Goal: Task Accomplishment & Management: Use online tool/utility

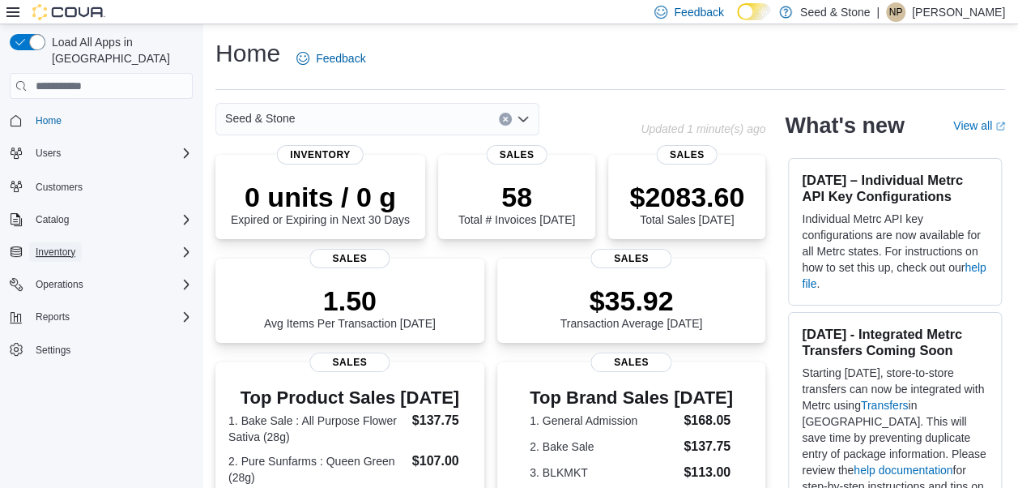
click at [58, 245] on span "Inventory" at bounding box center [56, 251] width 40 height 13
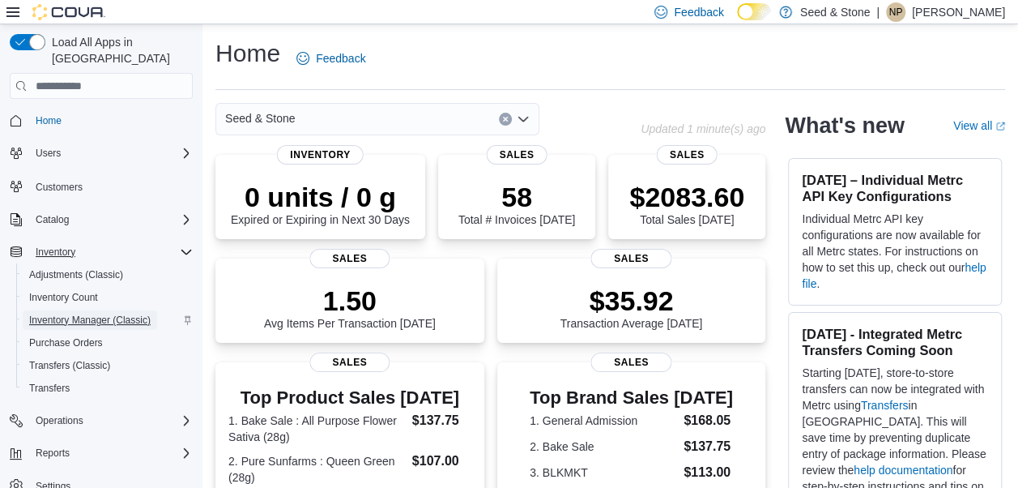
click at [79, 313] on span "Inventory Manager (Classic)" at bounding box center [90, 319] width 122 height 13
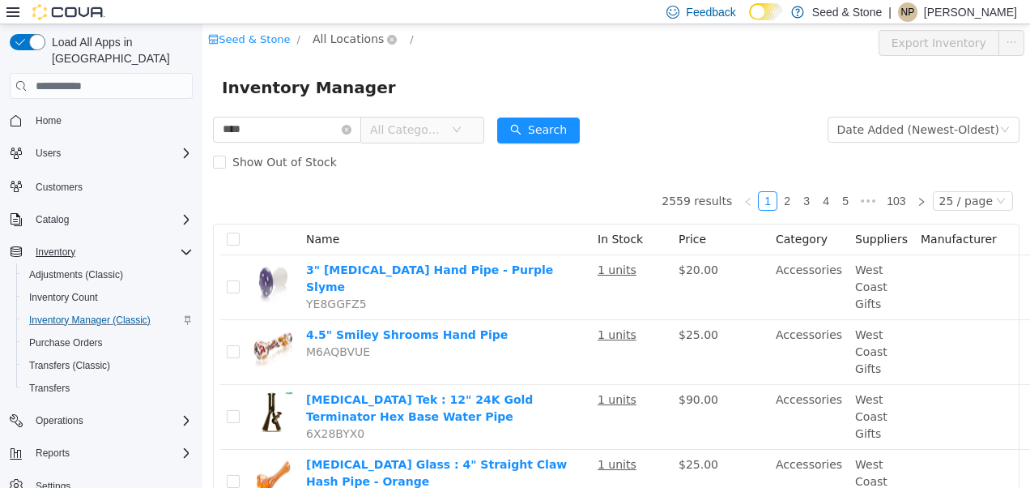
type input "****"
click at [322, 45] on span "All Locations" at bounding box center [348, 39] width 71 height 18
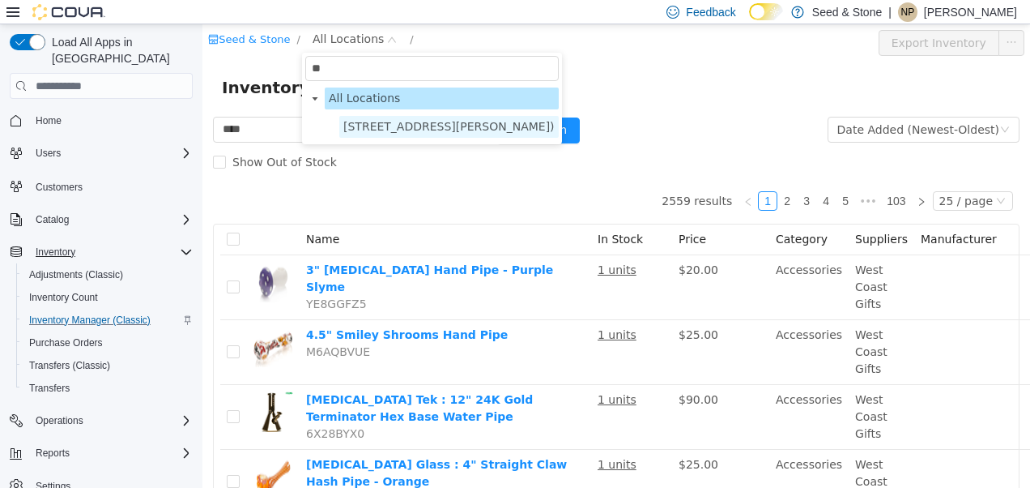
type input "**"
click at [359, 122] on span "[STREET_ADDRESS][PERSON_NAME])" at bounding box center [448, 126] width 211 height 13
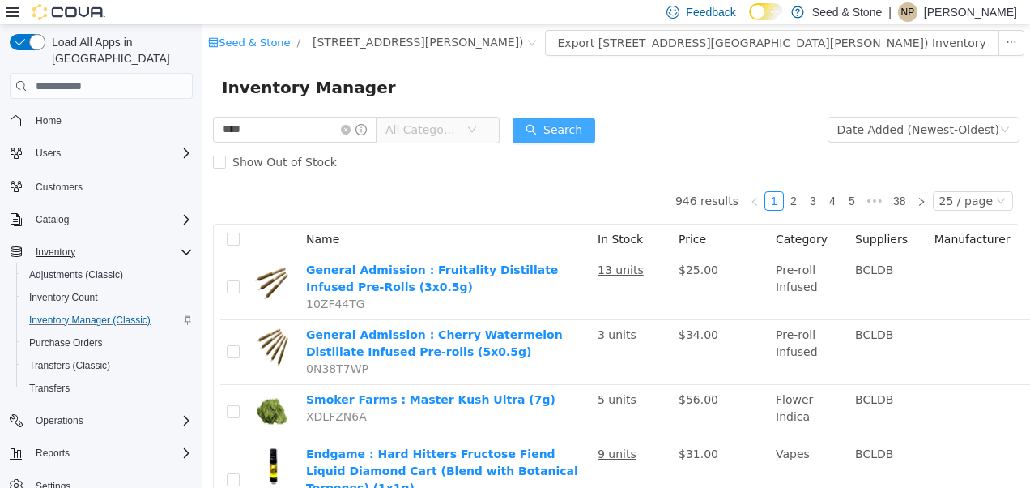
click at [540, 134] on button "Search" at bounding box center [554, 130] width 83 height 26
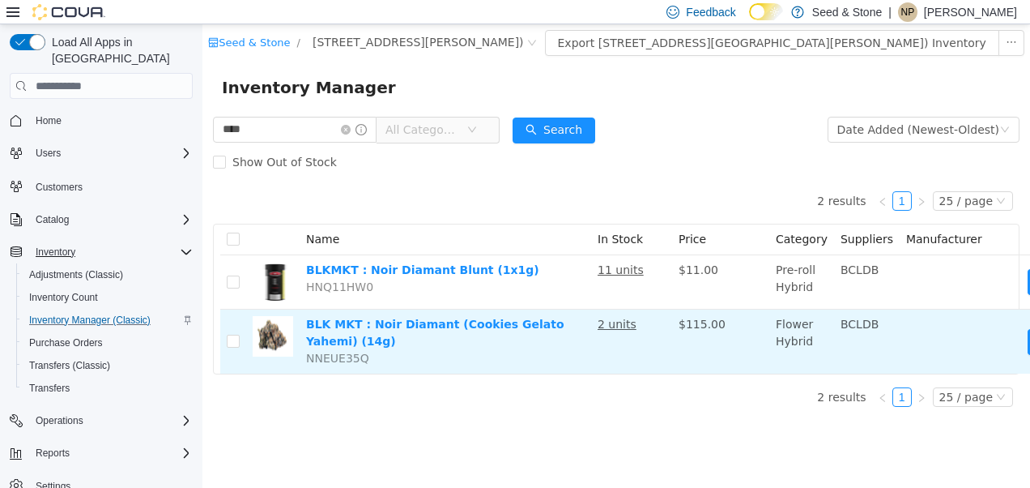
click at [866, 343] on td "BCLDB" at bounding box center [867, 341] width 66 height 64
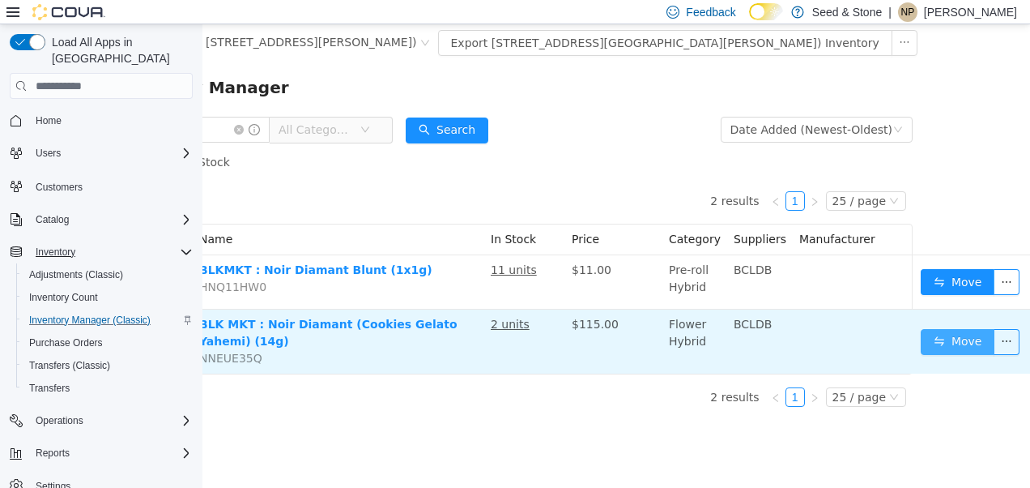
click at [931, 344] on button "Move" at bounding box center [958, 342] width 75 height 26
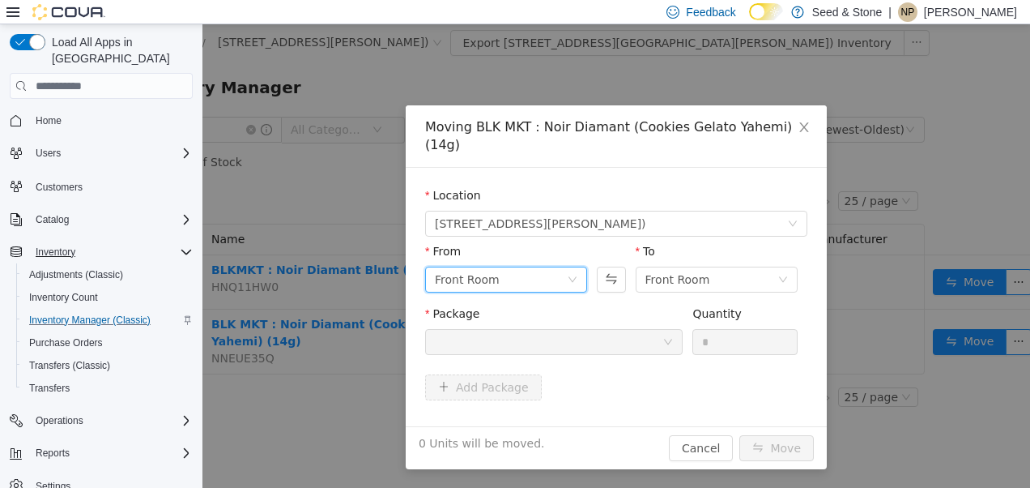
click at [505, 267] on div "Front Room" at bounding box center [501, 279] width 132 height 24
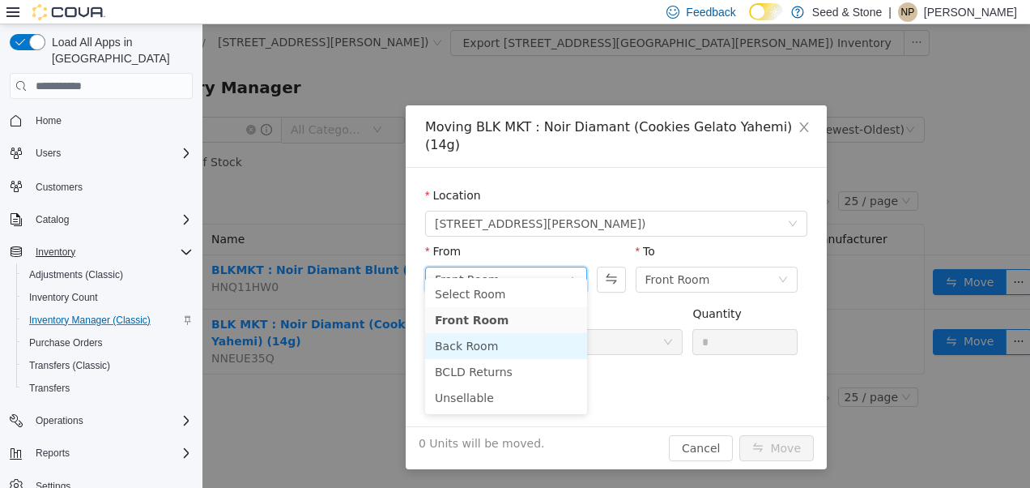
click at [499, 350] on li "Back Room" at bounding box center [506, 346] width 162 height 26
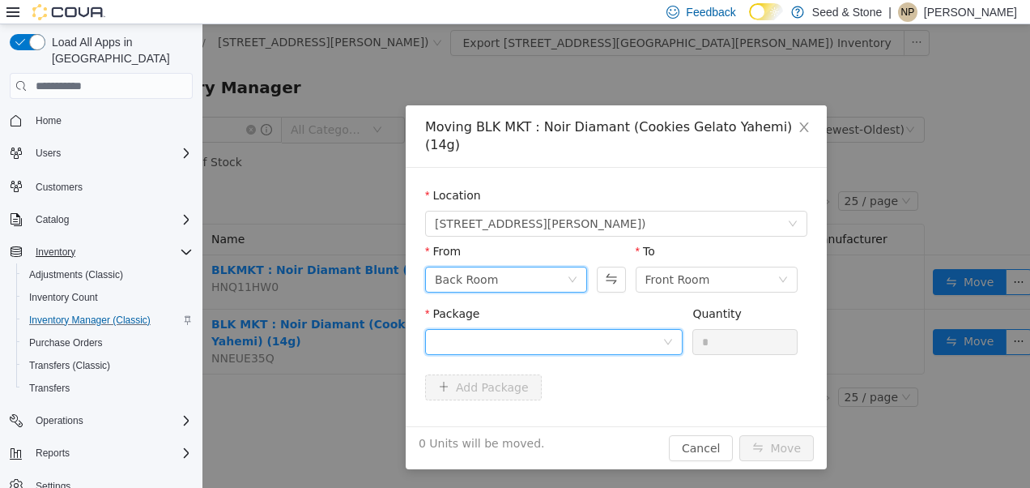
click at [586, 330] on div at bounding box center [549, 342] width 228 height 24
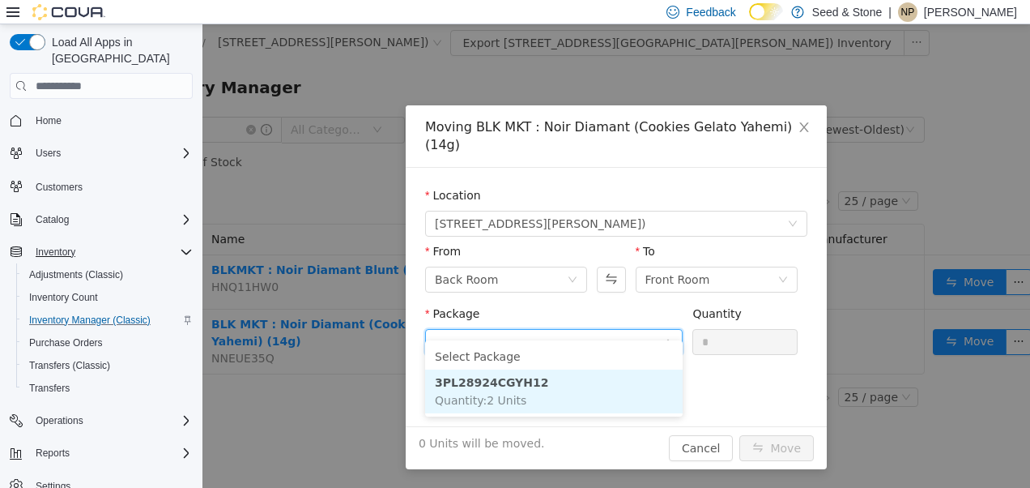
click at [559, 412] on li "3PL28924CGYH12 Quantity : 2 Units" at bounding box center [554, 391] width 258 height 44
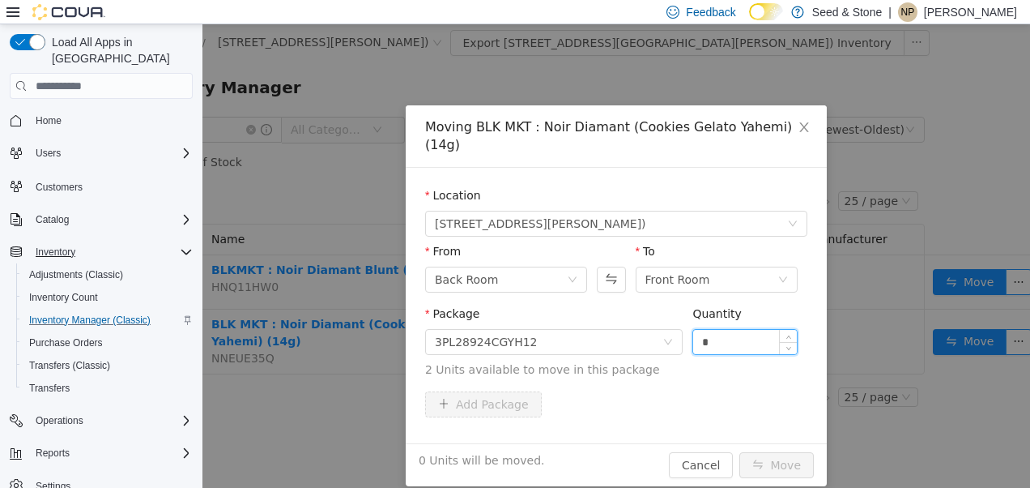
click at [713, 330] on input "*" at bounding box center [745, 342] width 104 height 24
type input "*"
click at [765, 452] on button "Move" at bounding box center [777, 465] width 75 height 26
